Goal: Transaction & Acquisition: Book appointment/travel/reservation

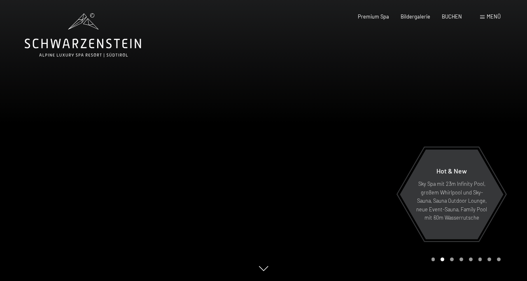
click at [491, 16] on span "Menü" at bounding box center [494, 16] width 14 height 7
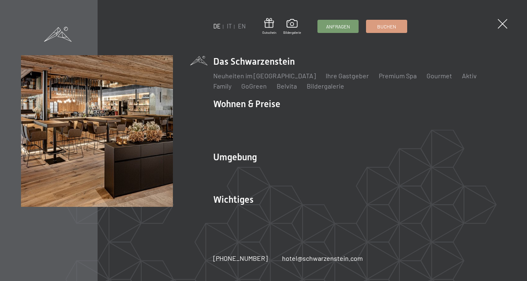
click at [229, 26] on link "IT" at bounding box center [229, 26] width 5 height 7
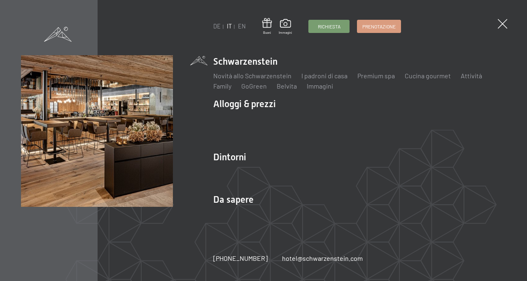
click at [506, 21] on span at bounding box center [502, 23] width 9 height 9
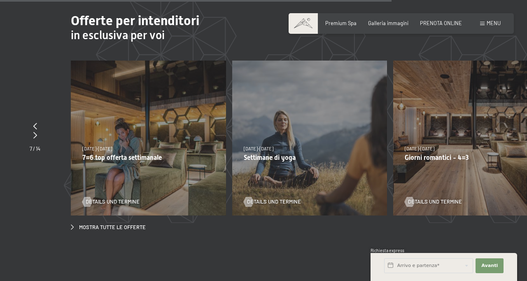
scroll to position [2324, 0]
click at [475, 163] on div "[DATE]-[DATE] [DATE]-[DATE] [DATE]-[DATE] [DATE]-[DATE] [DATE]-[DATE] [DATE]-[D…" at bounding box center [470, 138] width 155 height 155
click at [440, 206] on span "Details und Termine" at bounding box center [435, 202] width 54 height 7
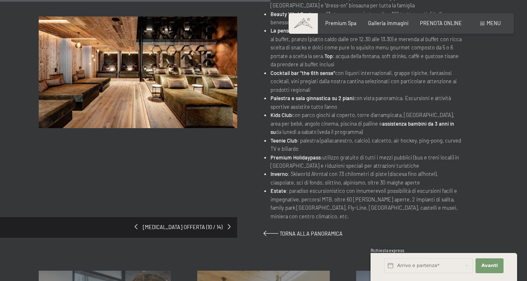
scroll to position [367, 0]
